Goal: Task Accomplishment & Management: Manage account settings

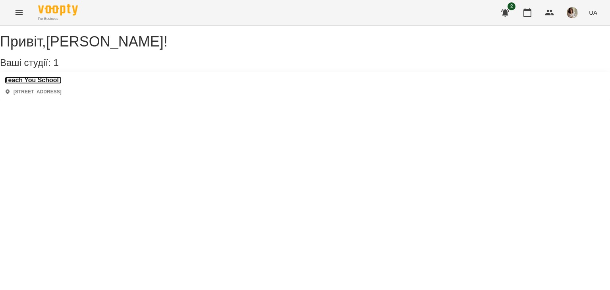
click at [56, 84] on h3 "Teach You School" at bounding box center [33, 80] width 57 height 7
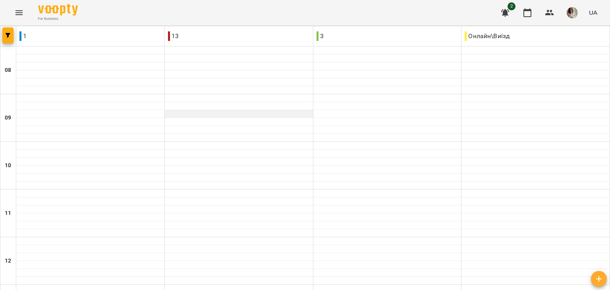
scroll to position [429, 0]
type input "**********"
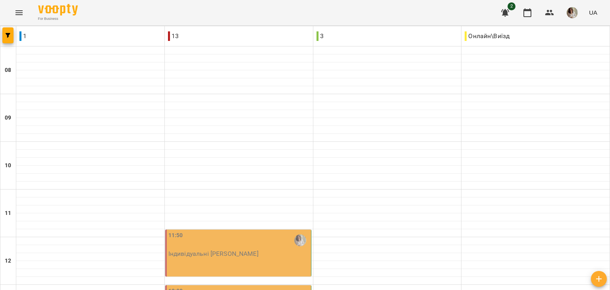
scroll to position [152, 0]
click at [207, 250] on p "Індивідуальні [PERSON_NAME]" at bounding box center [213, 253] width 90 height 7
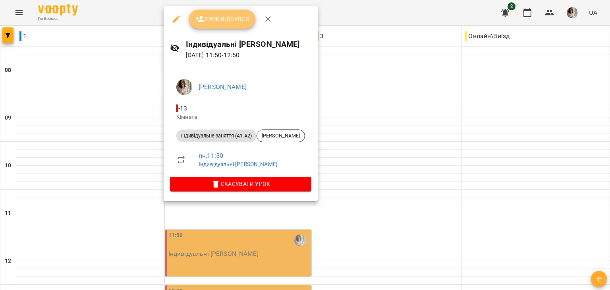
click at [235, 27] on button "Урок відбувся" at bounding box center [222, 19] width 67 height 19
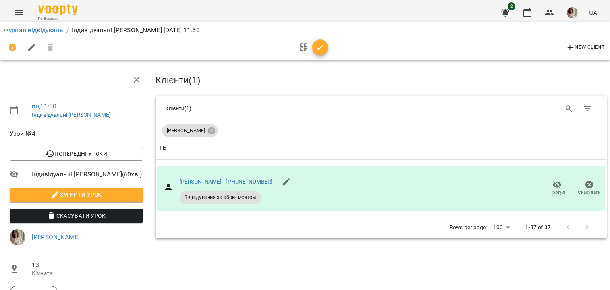
scroll to position [97, 0]
click at [324, 50] on span "button" at bounding box center [320, 48] width 16 height 10
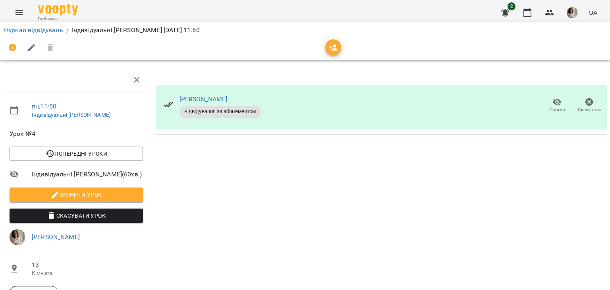
scroll to position [0, 0]
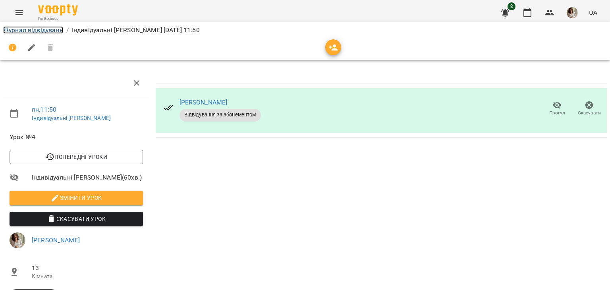
click at [43, 31] on link "Журнал відвідувань" at bounding box center [33, 30] width 60 height 8
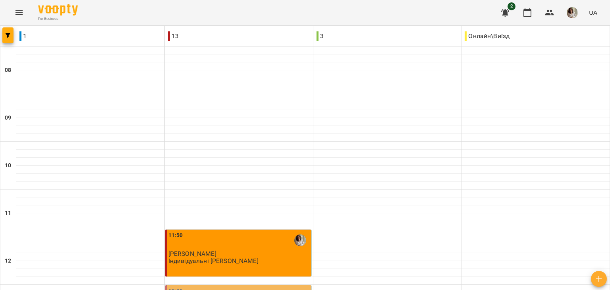
scroll to position [197, 0]
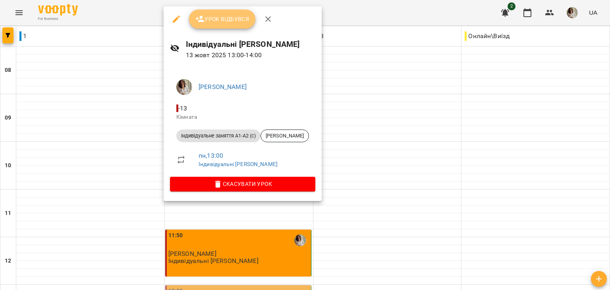
click at [228, 18] on span "Урок відбувся" at bounding box center [222, 19] width 54 height 10
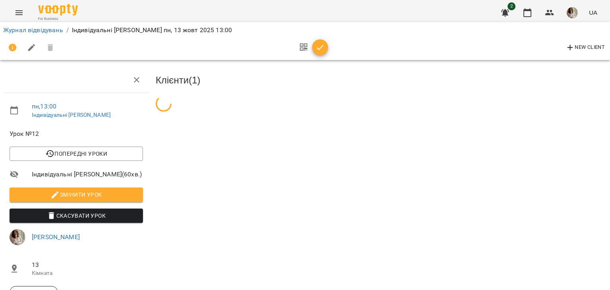
scroll to position [97, 0]
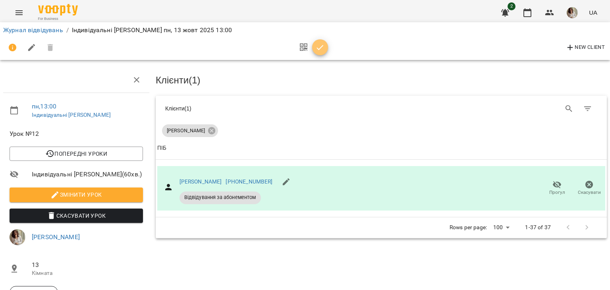
click at [322, 51] on icon "button" at bounding box center [320, 48] width 10 height 10
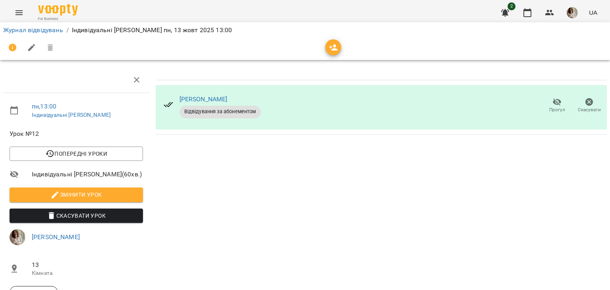
scroll to position [0, 0]
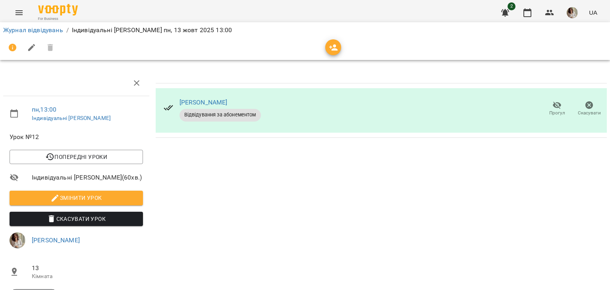
click at [43, 25] on div "Журнал відвідувань / Індивідуальні [PERSON_NAME] [DATE] 13:00" at bounding box center [305, 30] width 606 height 13
click at [50, 27] on link "Журнал відвідувань" at bounding box center [33, 30] width 60 height 8
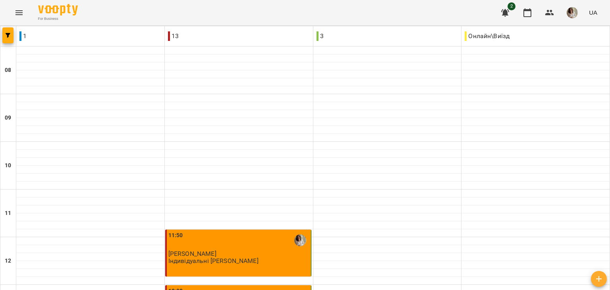
scroll to position [249, 0]
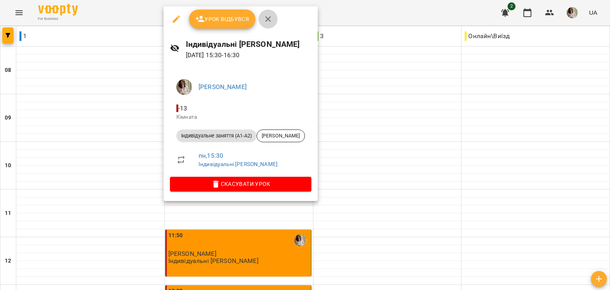
click at [273, 19] on button "button" at bounding box center [267, 19] width 19 height 19
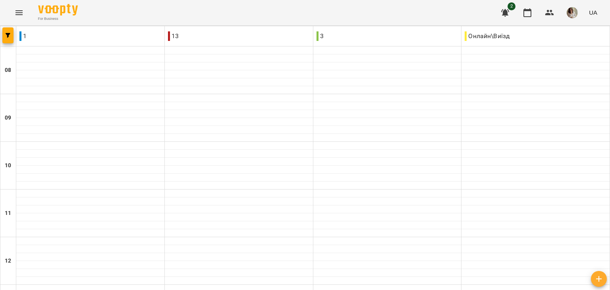
scroll to position [429, 0]
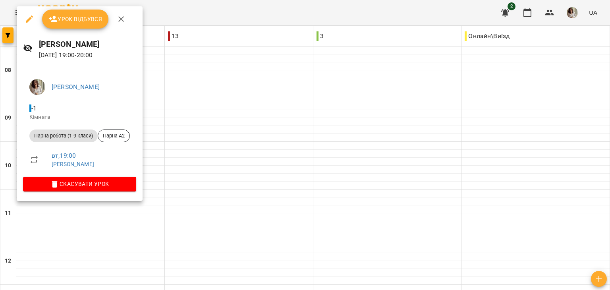
click at [193, 142] on div at bounding box center [305, 145] width 610 height 290
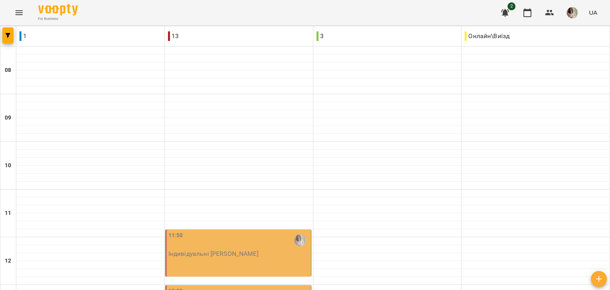
scroll to position [183, 0]
click at [284, 229] on div "11:50 Індивідуальні [PERSON_NAME]" at bounding box center [238, 252] width 146 height 47
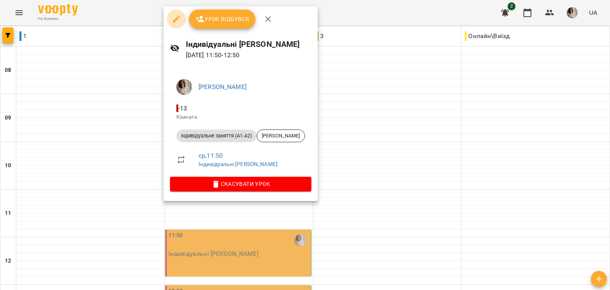
click at [175, 18] on icon "button" at bounding box center [176, 19] width 10 height 10
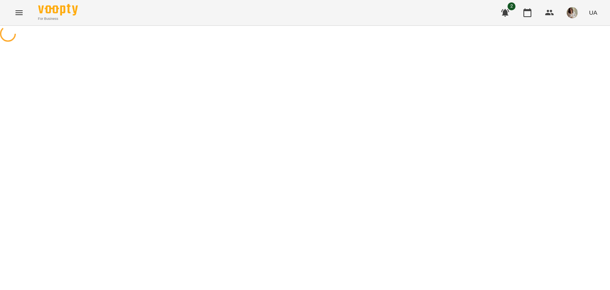
select select "**********"
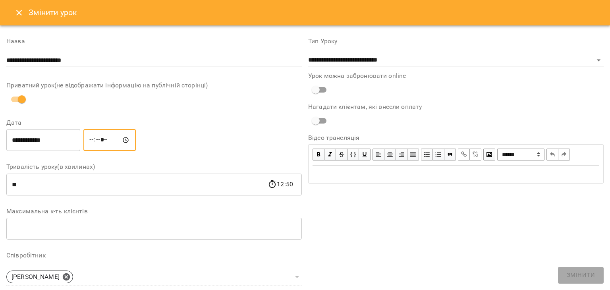
click at [132, 140] on input "*****" at bounding box center [109, 140] width 52 height 22
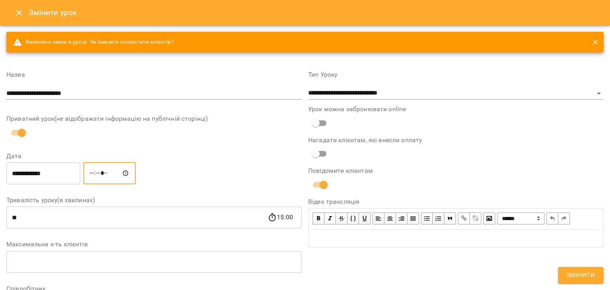
type input "*****"
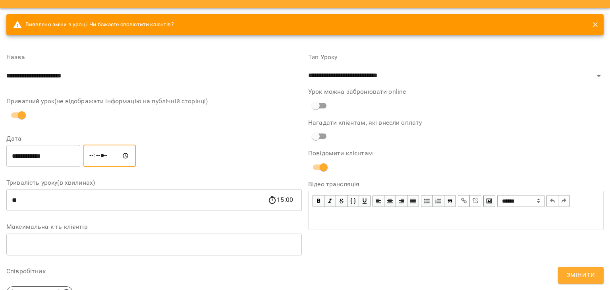
scroll to position [24, 0]
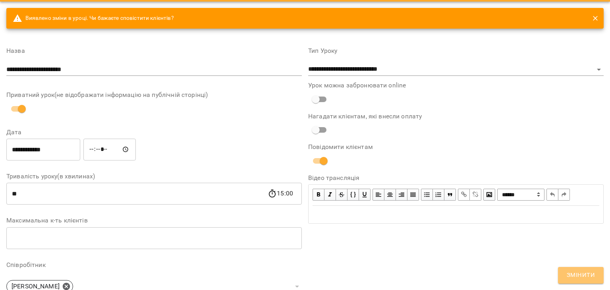
click at [588, 279] on span "Змінити" at bounding box center [580, 275] width 28 height 10
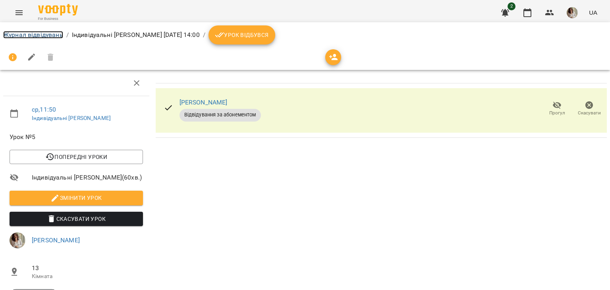
click at [52, 36] on link "Журнал відвідувань" at bounding box center [33, 35] width 60 height 8
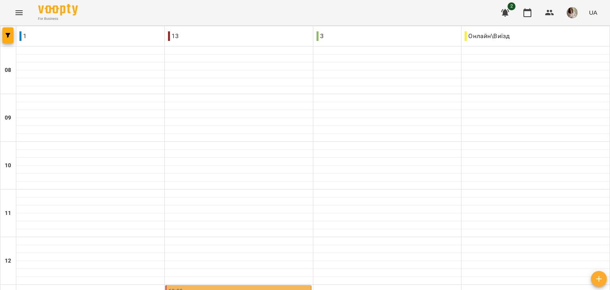
scroll to position [358, 0]
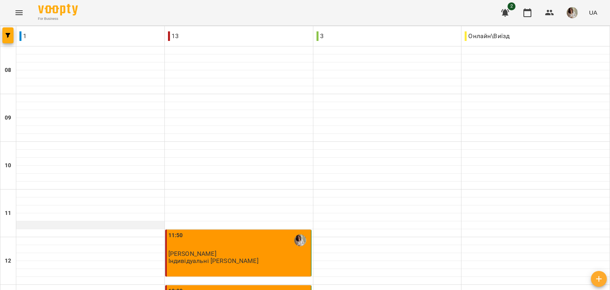
scroll to position [335, 0]
click at [546, 10] on icon "button" at bounding box center [549, 13] width 10 height 10
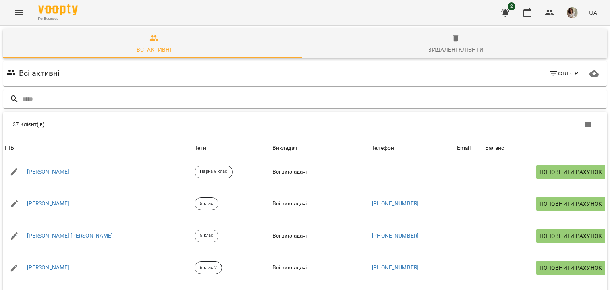
scroll to position [590, 0]
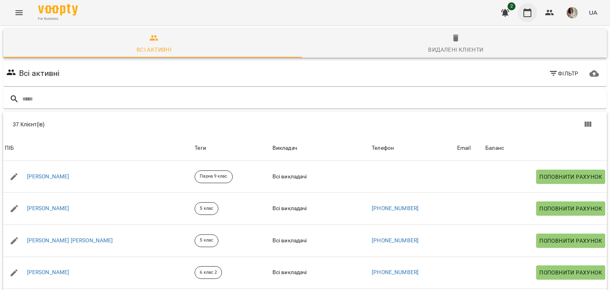
click at [533, 7] on button "button" at bounding box center [526, 12] width 19 height 19
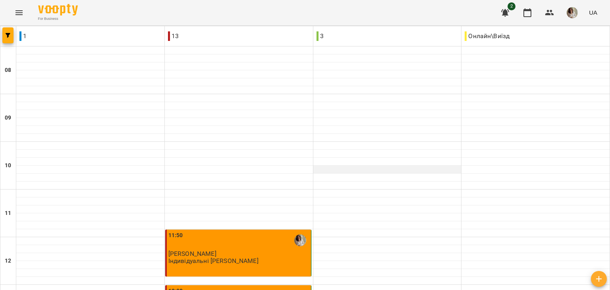
scroll to position [429, 0]
click at [575, 11] on img "button" at bounding box center [571, 12] width 11 height 11
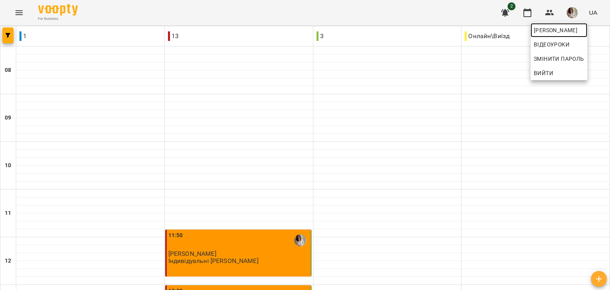
click at [565, 29] on span "[PERSON_NAME]" at bounding box center [558, 30] width 50 height 10
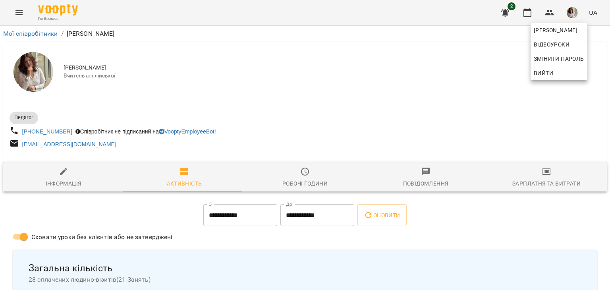
click at [540, 177] on div at bounding box center [305, 145] width 610 height 290
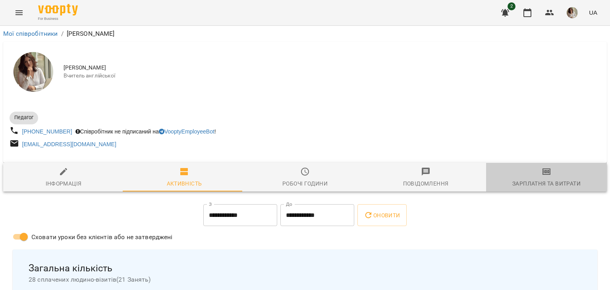
click at [548, 175] on span "Зарплатня та Витрати" at bounding box center [545, 177] width 111 height 21
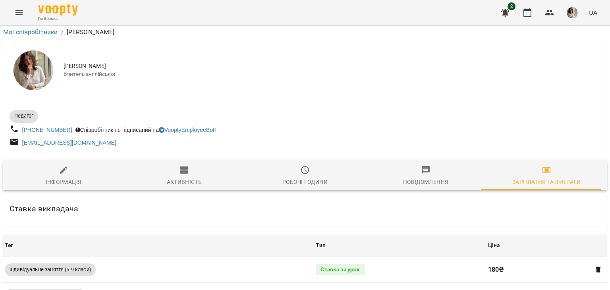
scroll to position [306, 0]
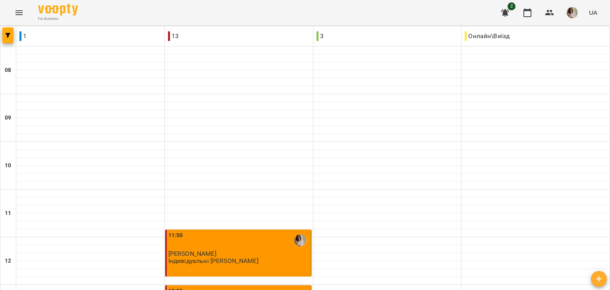
scroll to position [119, 0]
type input "**********"
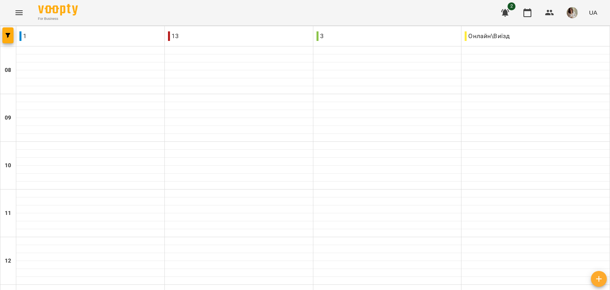
scroll to position [262, 0]
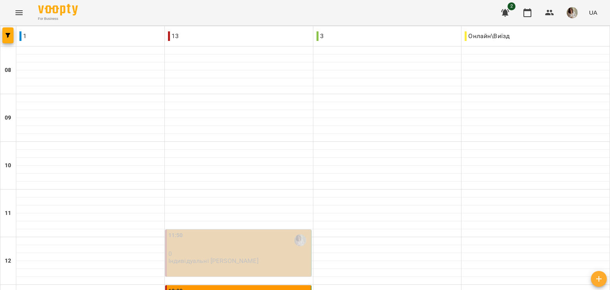
scroll to position [429, 0]
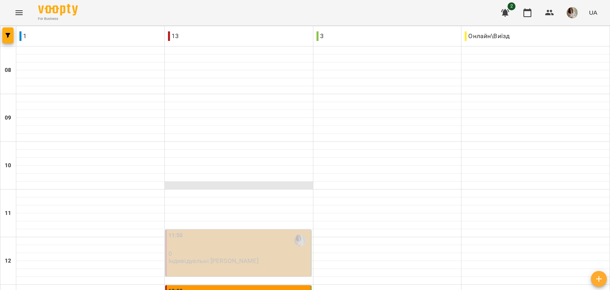
scroll to position [422, 0]
type input "**********"
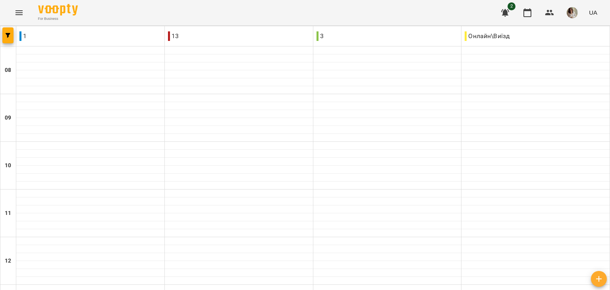
scroll to position [371, 0]
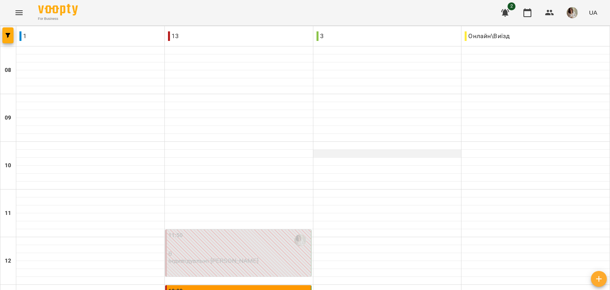
scroll to position [202, 0]
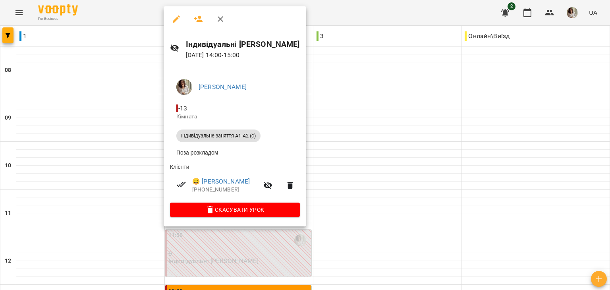
click at [330, 140] on div at bounding box center [305, 145] width 610 height 290
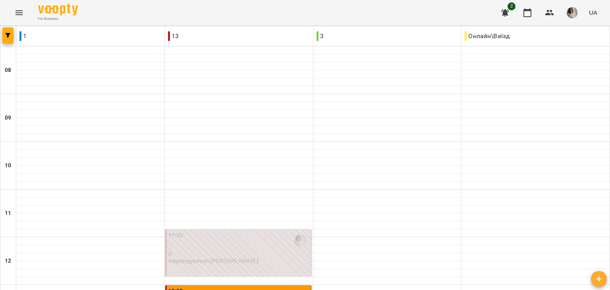
scroll to position [218, 0]
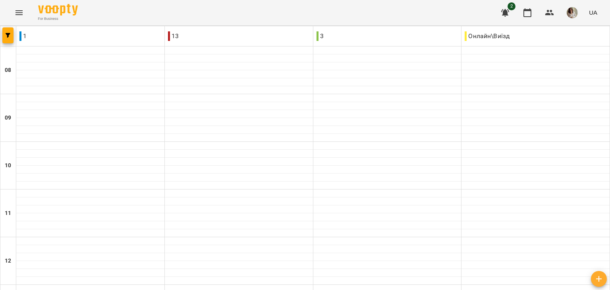
scroll to position [346, 0]
type input "**********"
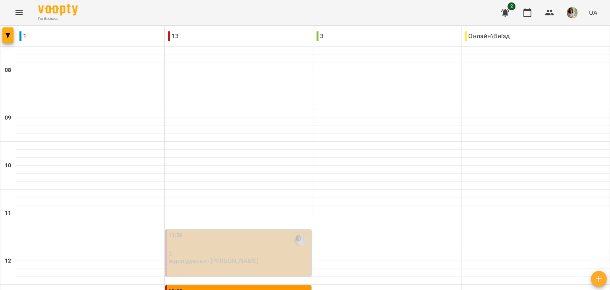
scroll to position [260, 0]
type input "**********"
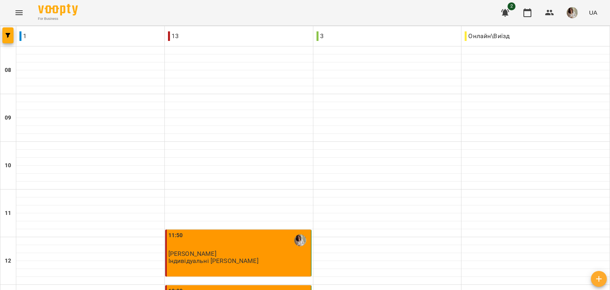
scroll to position [217, 0]
